Goal: Navigation & Orientation: Find specific page/section

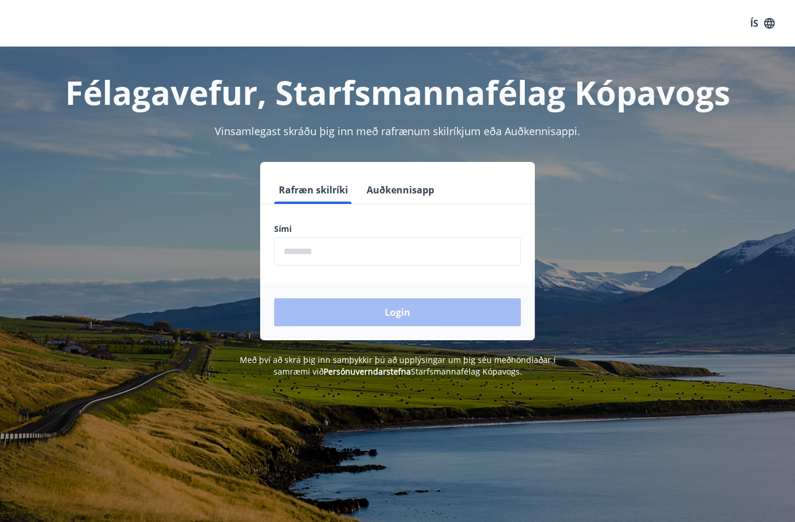
click at [404, 259] on input "phone" at bounding box center [397, 251] width 247 height 29
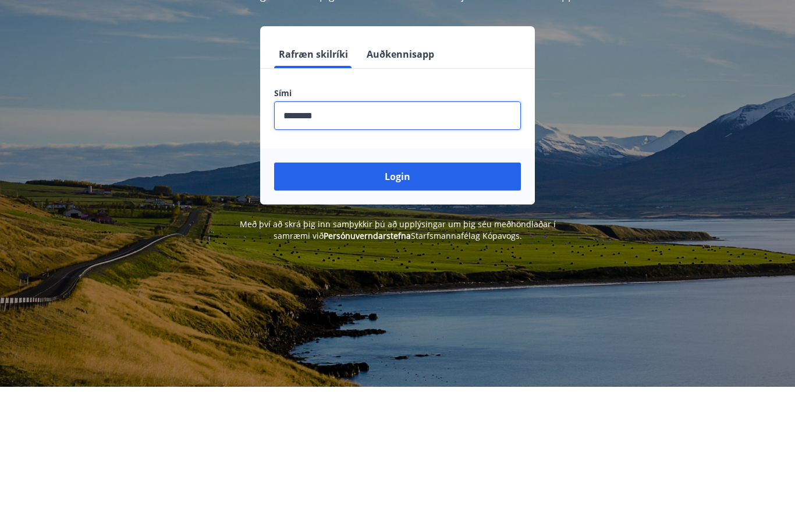
type input "********"
click at [406, 298] on button "Login" at bounding box center [397, 312] width 247 height 28
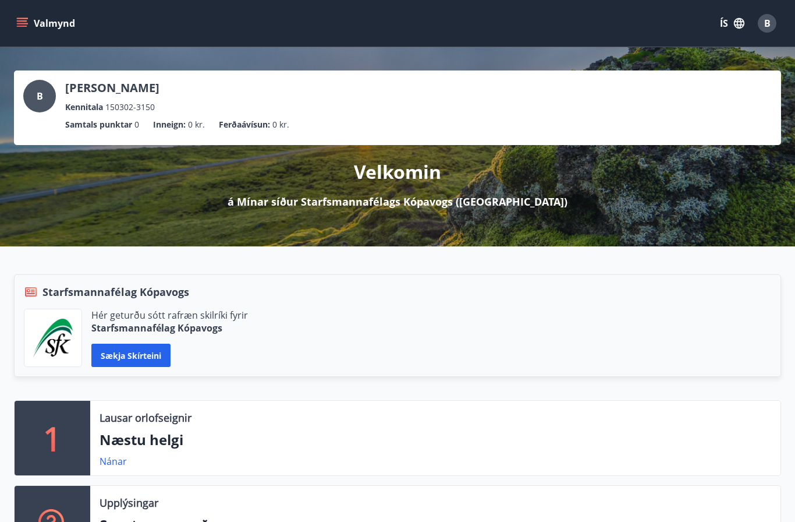
click at [34, 31] on button "Valmynd" at bounding box center [47, 23] width 66 height 21
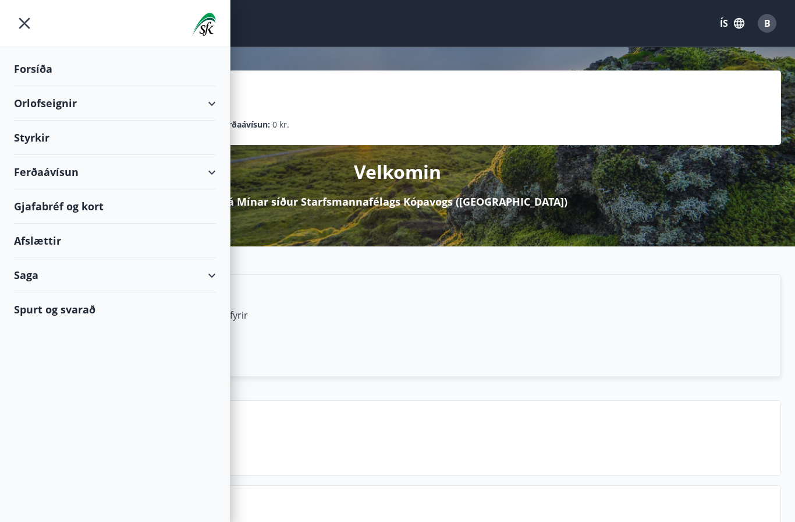
click at [121, 95] on div "Orlofseignir" at bounding box center [115, 103] width 202 height 34
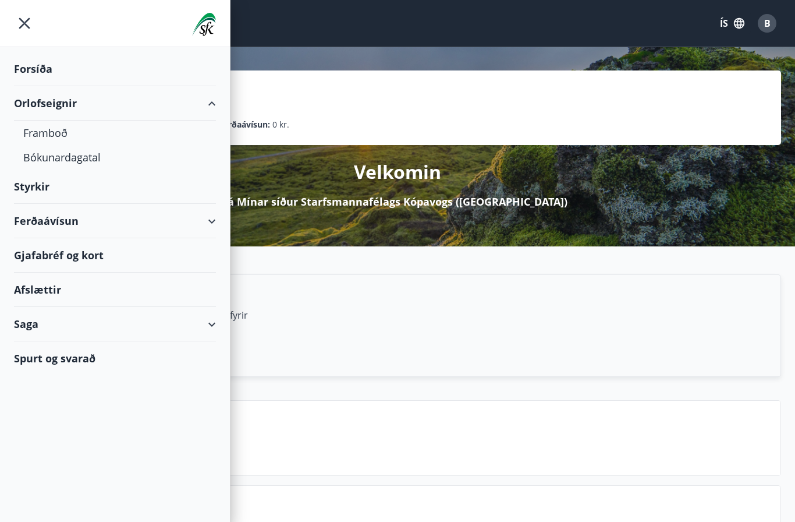
click at [65, 133] on div "Framboð" at bounding box center [114, 133] width 183 height 24
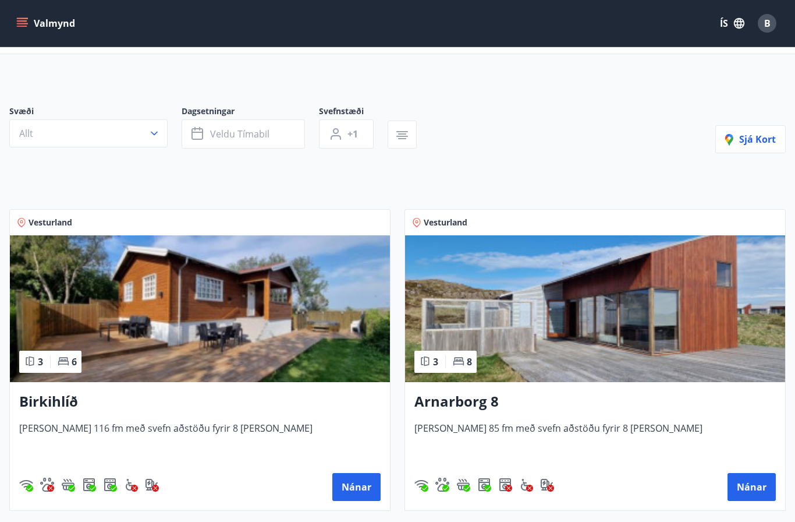
scroll to position [97, 0]
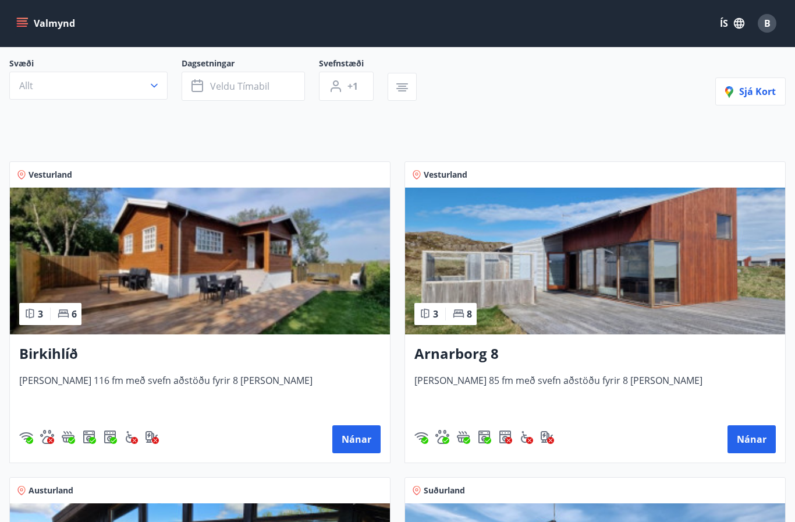
click at [470, 361] on h3 "Arnarborg 8" at bounding box center [595, 353] width 362 height 21
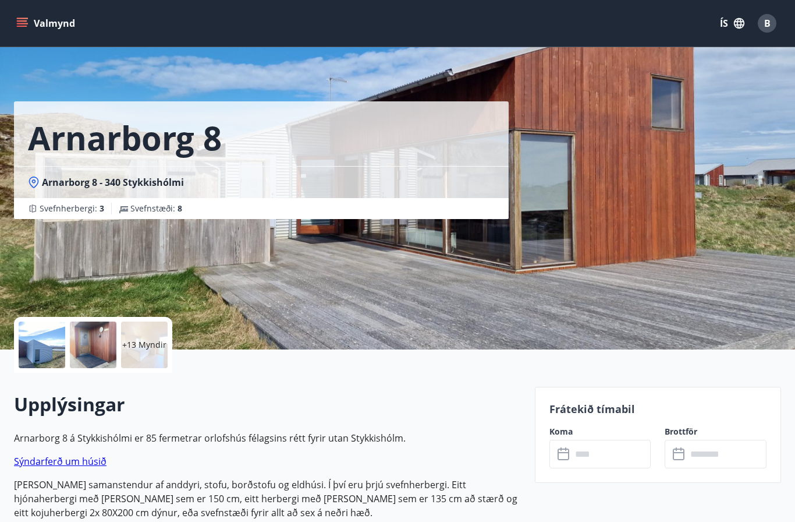
click at [127, 359] on div "+13 Myndir" at bounding box center [144, 344] width 47 height 47
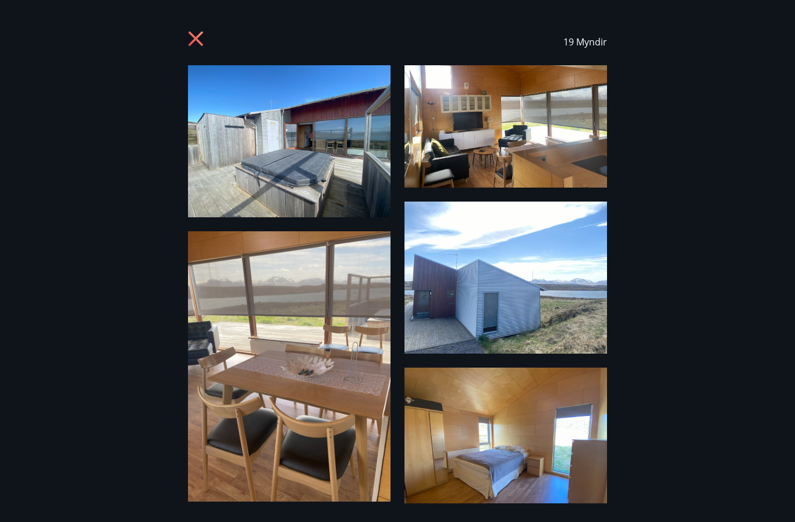
click at [192, 48] on icon at bounding box center [197, 40] width 19 height 19
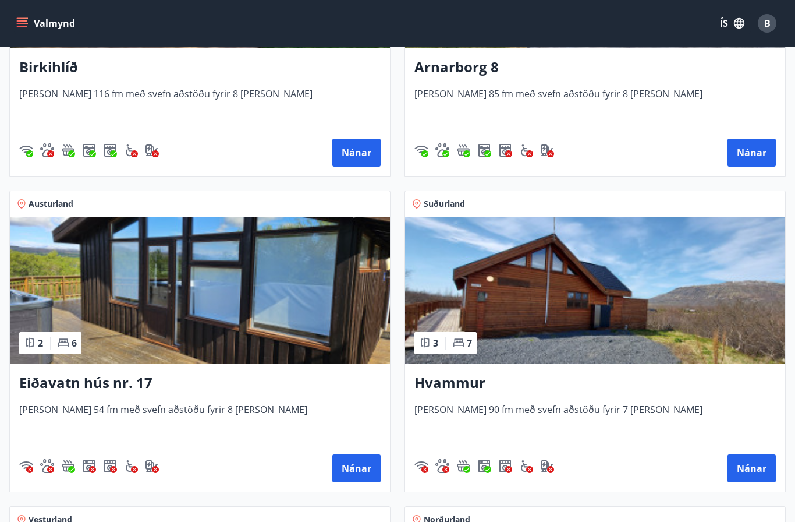
scroll to position [384, 0]
